Goal: Transaction & Acquisition: Obtain resource

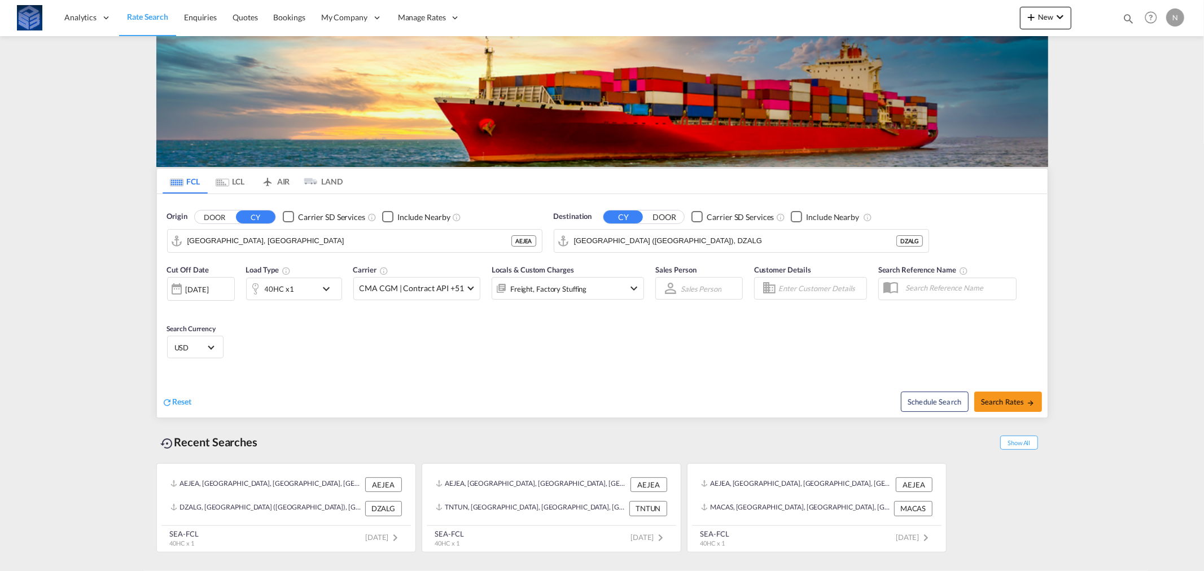
click at [1174, 14] on div "N" at bounding box center [1175, 17] width 18 height 18
click at [1141, 90] on button "Logout" at bounding box center [1161, 86] width 73 height 23
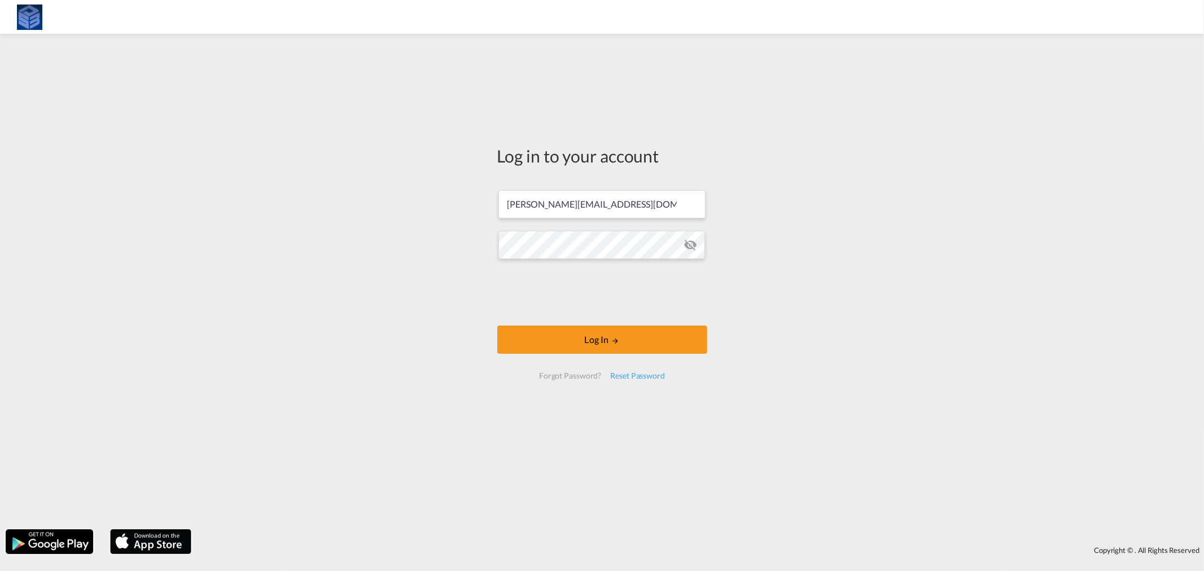
click at [691, 268] on form "[PERSON_NAME][EMAIL_ADDRESS][DOMAIN_NAME] Log In Forgot Password? Reset Password" at bounding box center [602, 285] width 210 height 212
click at [691, 247] on md-icon "icon-eye-off" at bounding box center [690, 245] width 14 height 14
click at [414, 249] on div "Log in to your account [PERSON_NAME][EMAIL_ADDRESS][DOMAIN_NAME] Log In Forgot …" at bounding box center [602, 282] width 1204 height 484
click at [555, 208] on input "[PERSON_NAME][EMAIL_ADDRESS][DOMAIN_NAME]" at bounding box center [601, 204] width 207 height 28
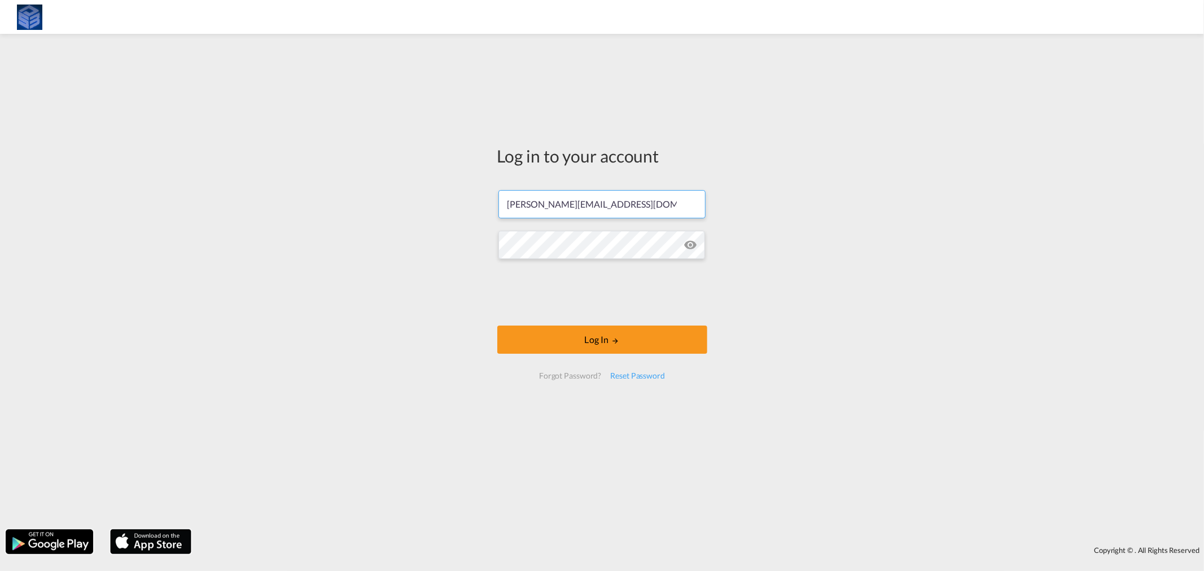
click at [555, 208] on input "[PERSON_NAME][EMAIL_ADDRESS][DOMAIN_NAME]" at bounding box center [601, 204] width 207 height 28
drag, startPoint x: 532, startPoint y: 407, endPoint x: 567, endPoint y: 313, distance: 100.5
click at [532, 407] on div "Log in to your account [PERSON_NAME][EMAIL_ADDRESS][DOMAIN_NAME] Log In Forgot …" at bounding box center [602, 267] width 227 height 455
click at [350, 258] on div "Log in to your account [PERSON_NAME][EMAIL_ADDRESS][DOMAIN_NAME] Log In Forgot …" at bounding box center [602, 282] width 1204 height 484
click at [91, 244] on div "Log in to your account [PERSON_NAME][EMAIL_ADDRESS][DOMAIN_NAME] Log In Forgot …" at bounding box center [602, 282] width 1204 height 484
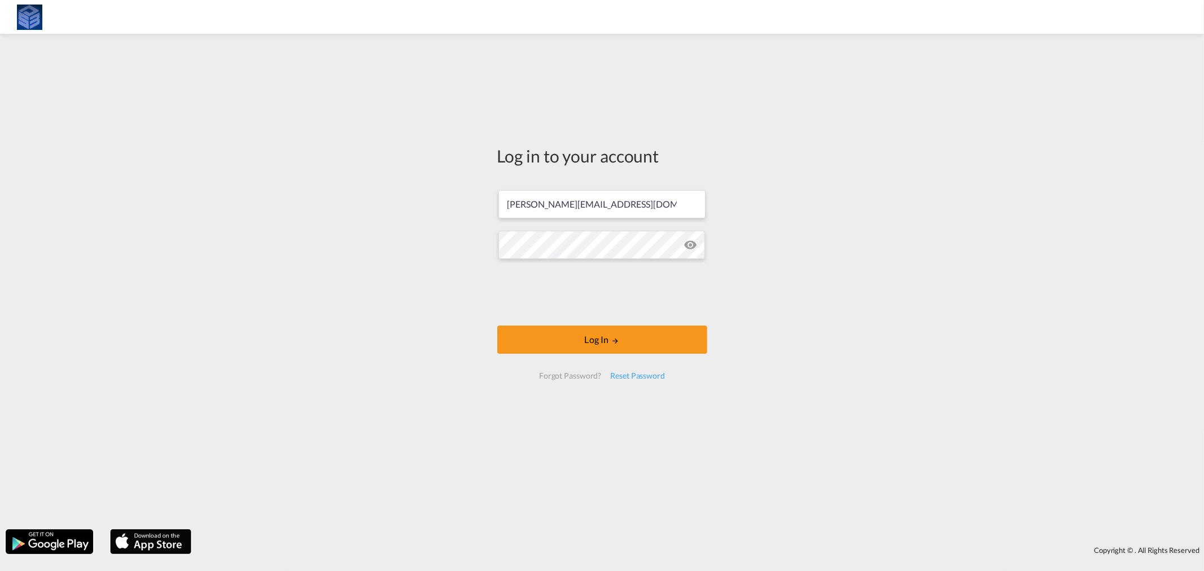
click at [489, 462] on div "Log in to your account [PERSON_NAME][EMAIL_ADDRESS][DOMAIN_NAME] Log In Forgot …" at bounding box center [602, 267] width 227 height 455
click at [567, 339] on button "Log In" at bounding box center [602, 340] width 210 height 28
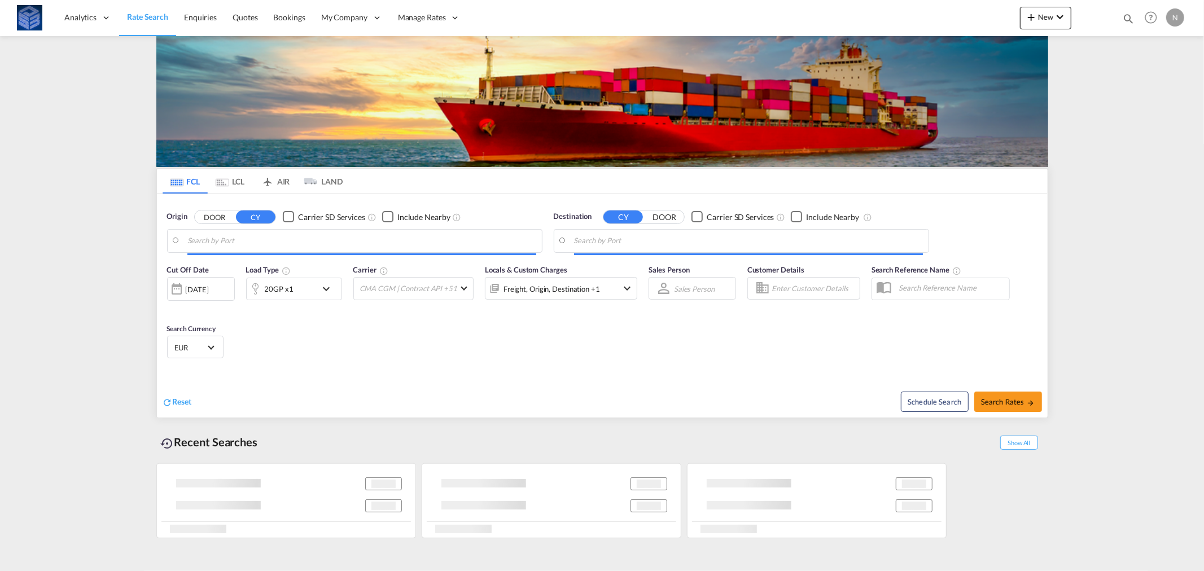
type input "[GEOGRAPHIC_DATA], [GEOGRAPHIC_DATA]"
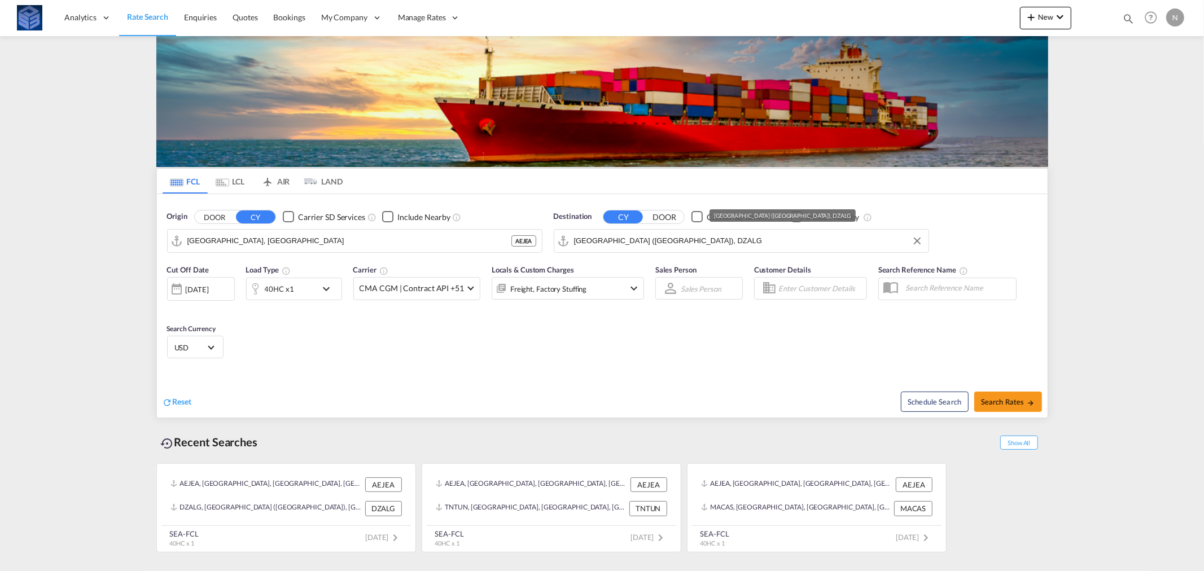
click at [645, 243] on input "[GEOGRAPHIC_DATA] ([GEOGRAPHIC_DATA]), DZALG" at bounding box center [748, 240] width 349 height 17
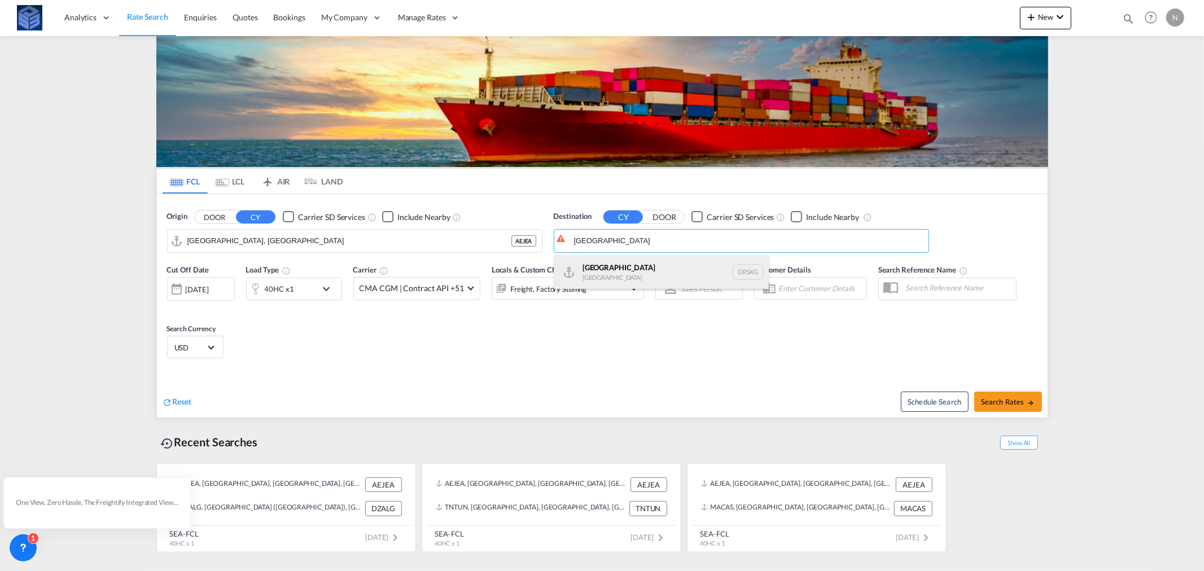
click at [625, 267] on div "[GEOGRAPHIC_DATA] [GEOGRAPHIC_DATA] [GEOGRAPHIC_DATA]" at bounding box center [661, 272] width 214 height 34
type input "[GEOGRAPHIC_DATA], GRSKG"
click at [552, 386] on div "Reset" at bounding box center [384, 393] width 442 height 31
click at [289, 284] on div "40HC x1" at bounding box center [279, 289] width 29 height 16
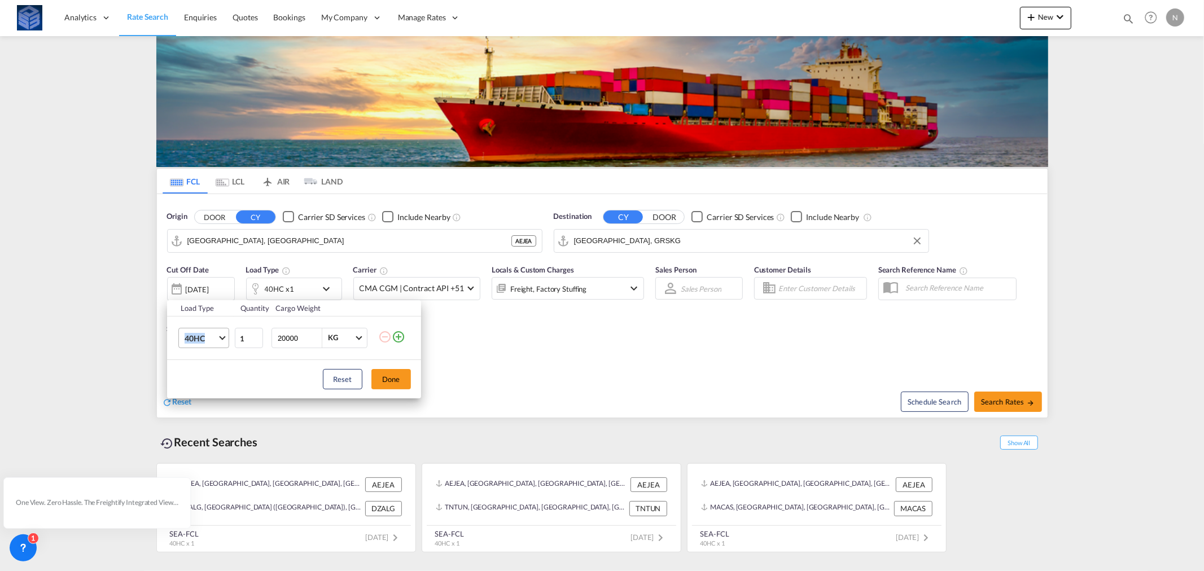
drag, startPoint x: 218, startPoint y: 325, endPoint x: 215, endPoint y: 336, distance: 11.6
click at [215, 336] on td "40HC 20GP 40GP 40HC 45HC 20RE 40RE 40HR 20OT 40OT 20FR 40FR 40NR 20NR 45S 20TK …" at bounding box center [200, 338] width 67 height 43
click at [214, 337] on span "40HC" at bounding box center [201, 338] width 33 height 11
click at [202, 277] on md-option "20GP" at bounding box center [213, 284] width 77 height 27
click at [393, 379] on button "Done" at bounding box center [391, 379] width 40 height 20
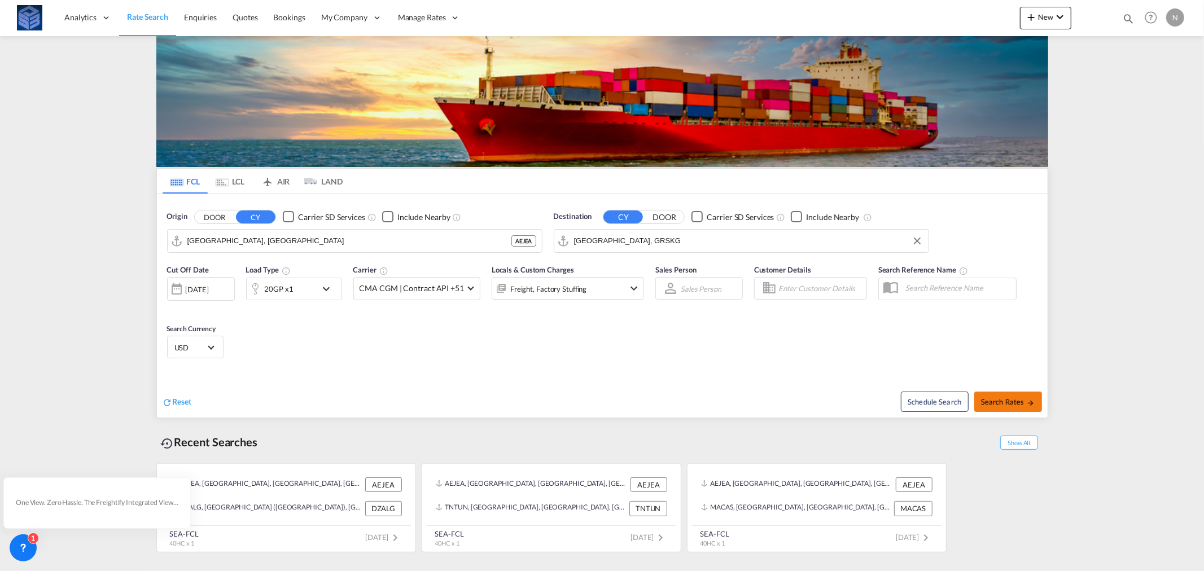
click at [1021, 401] on span "Search Rates" at bounding box center [1008, 401] width 54 height 9
type input "AEJEA to GRSKG / [DATE]"
